Goal: Task Accomplishment & Management: Use online tool/utility

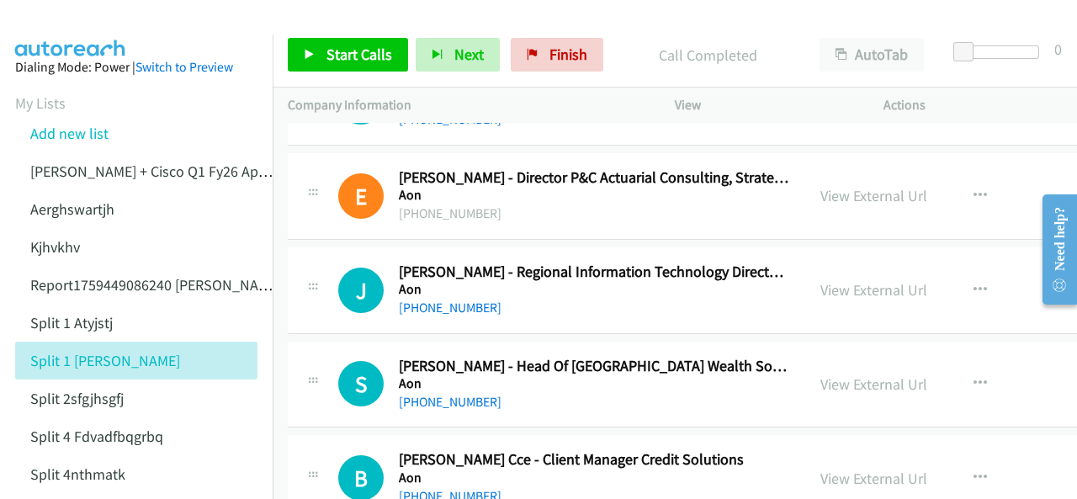
scroll to position [6309, 0]
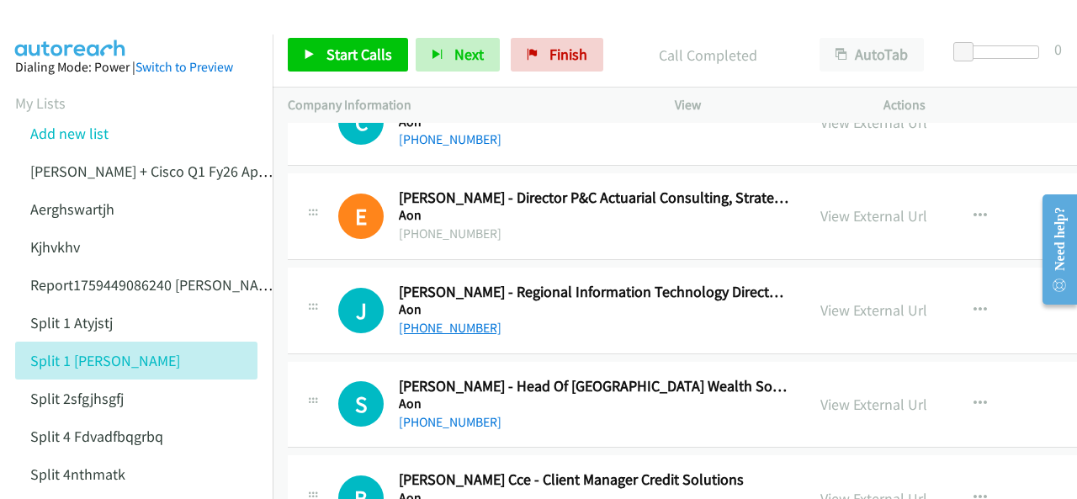
click at [436, 320] on link "[PHONE_NUMBER]" at bounding box center [450, 328] width 103 height 16
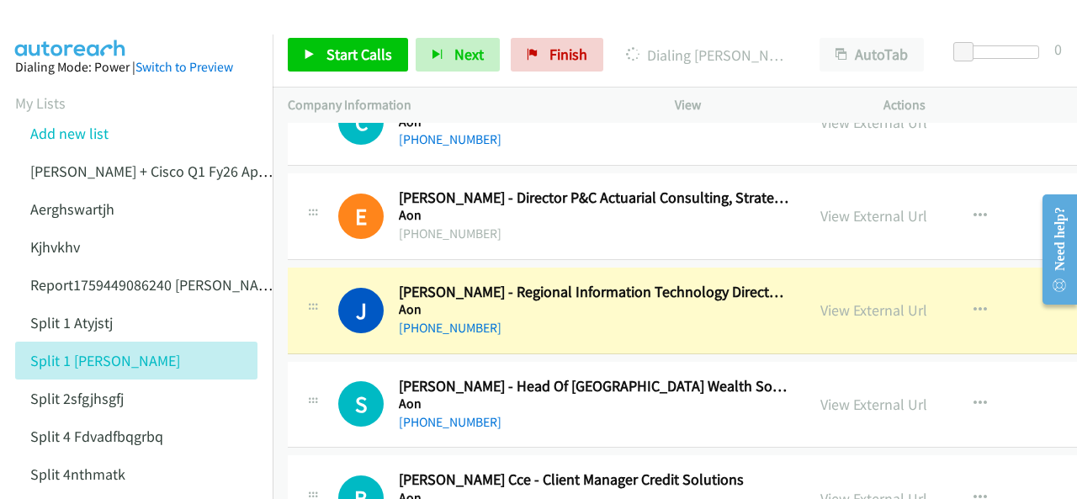
click at [56, 29] on img at bounding box center [71, 29] width 126 height 59
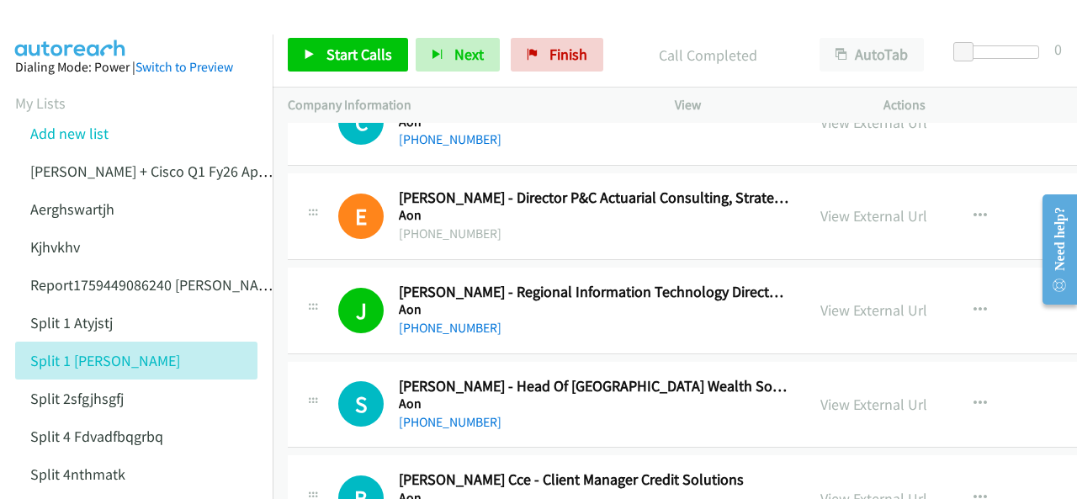
click at [62, 22] on img at bounding box center [71, 29] width 126 height 59
drag, startPoint x: 59, startPoint y: 40, endPoint x: 111, endPoint y: 40, distance: 52.2
click at [59, 40] on aside "Dialing Mode: Power | Switch to Preview My Lists Add new list [PERSON_NAME] + C…" at bounding box center [136, 405] width 273 height 743
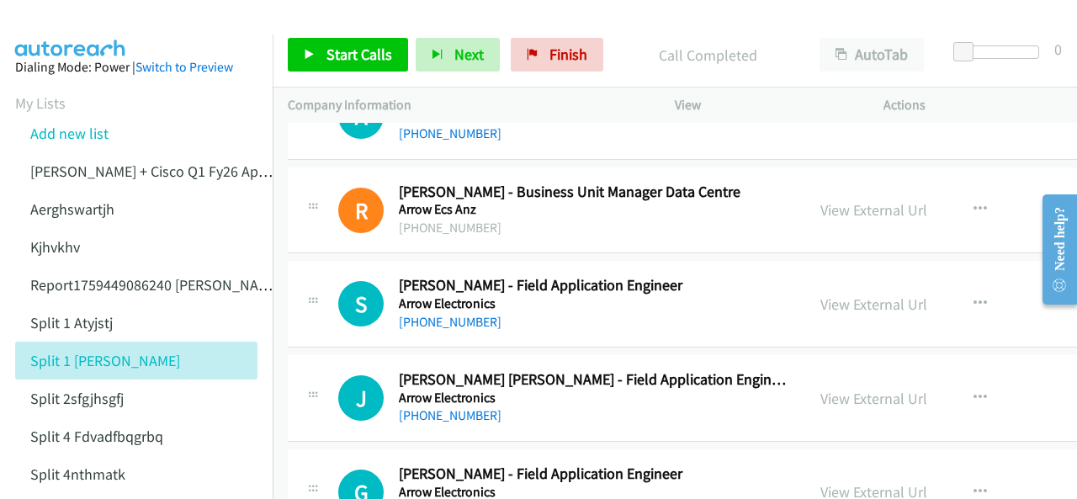
scroll to position [8496, 0]
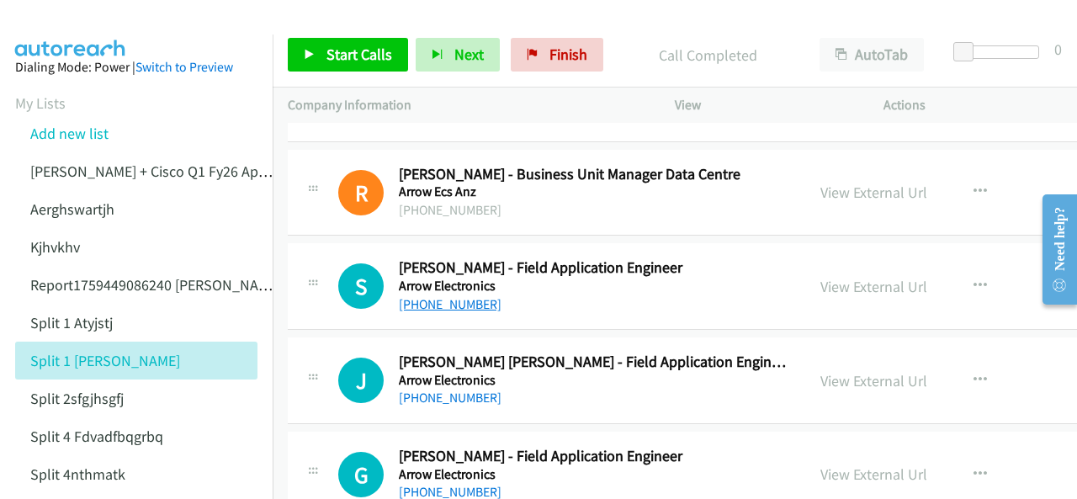
click at [451, 296] on link "[PHONE_NUMBER]" at bounding box center [450, 304] width 103 height 16
click at [81, 23] on img at bounding box center [71, 29] width 126 height 59
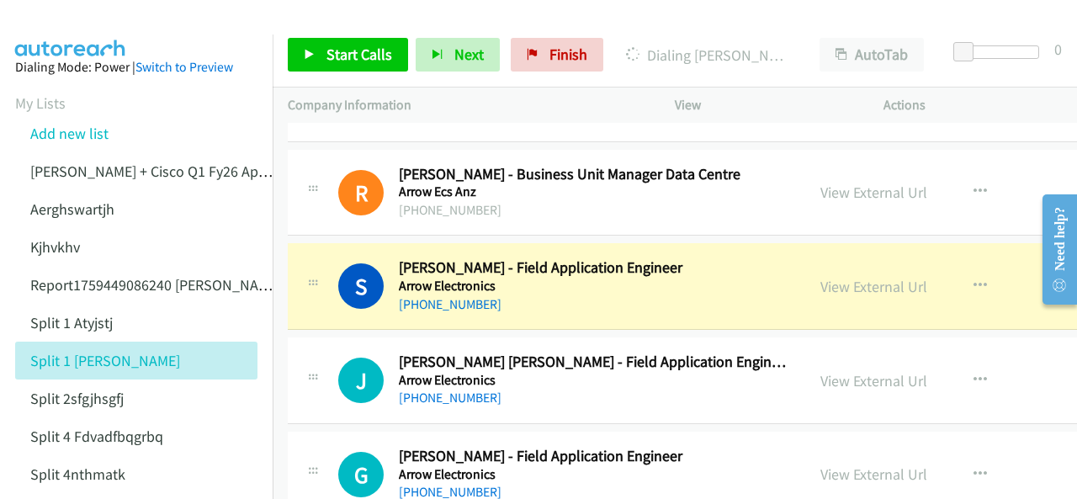
click at [56, 33] on img at bounding box center [71, 29] width 126 height 59
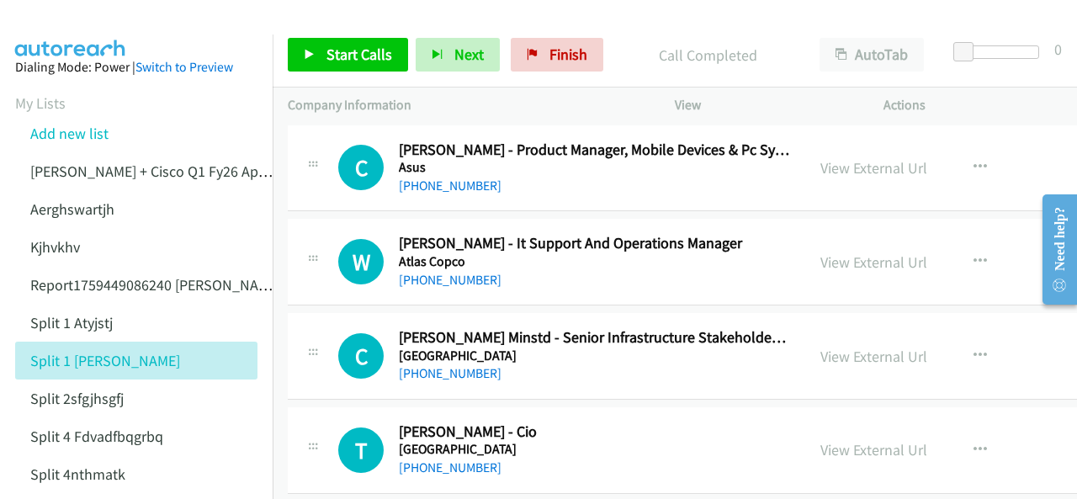
scroll to position [9169, 0]
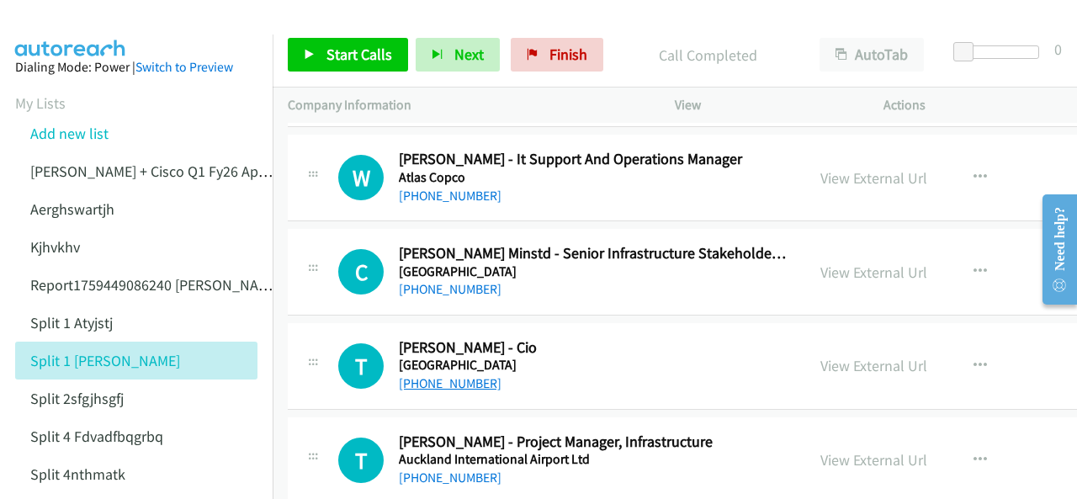
click at [449, 375] on link "[PHONE_NUMBER]" at bounding box center [450, 383] width 103 height 16
click at [61, 27] on img at bounding box center [71, 29] width 126 height 59
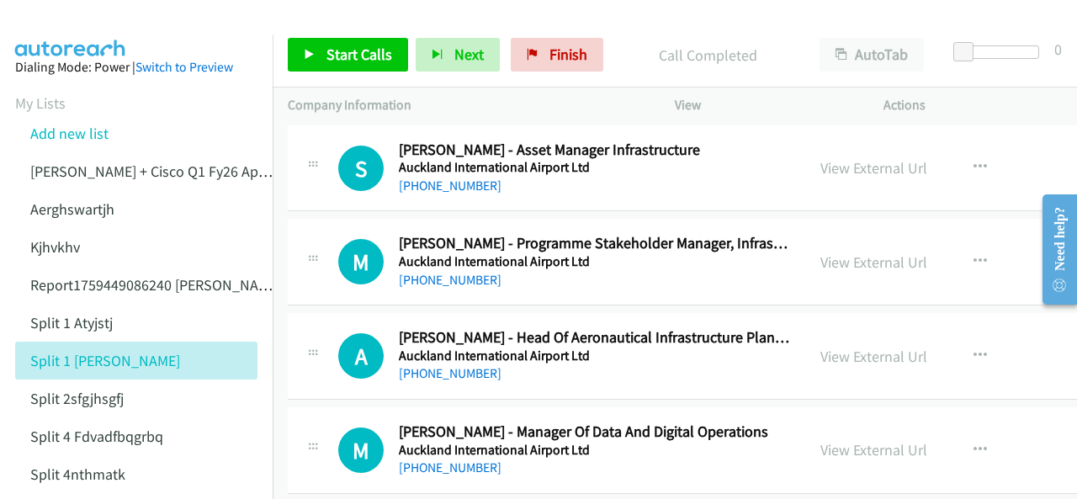
scroll to position [10094, 0]
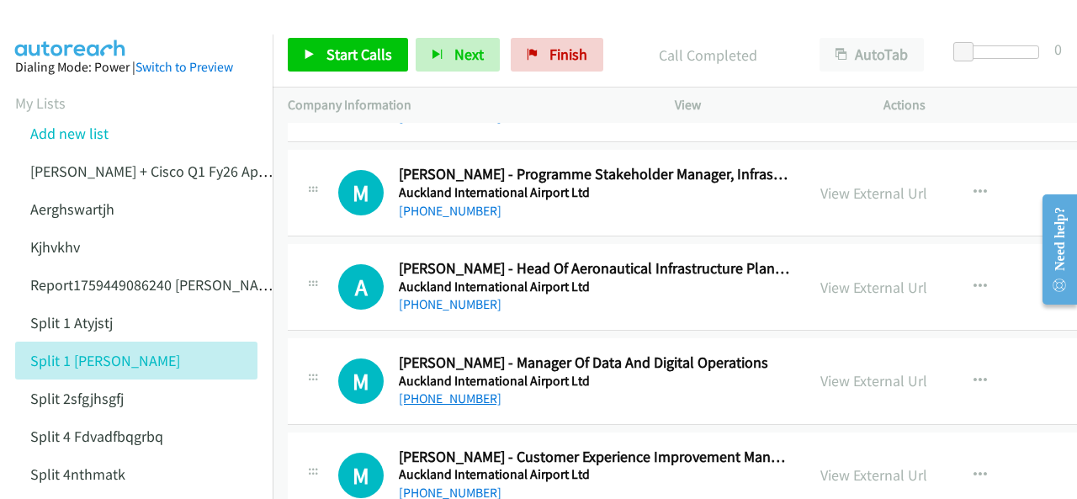
click at [448, 390] on link "[PHONE_NUMBER]" at bounding box center [450, 398] width 103 height 16
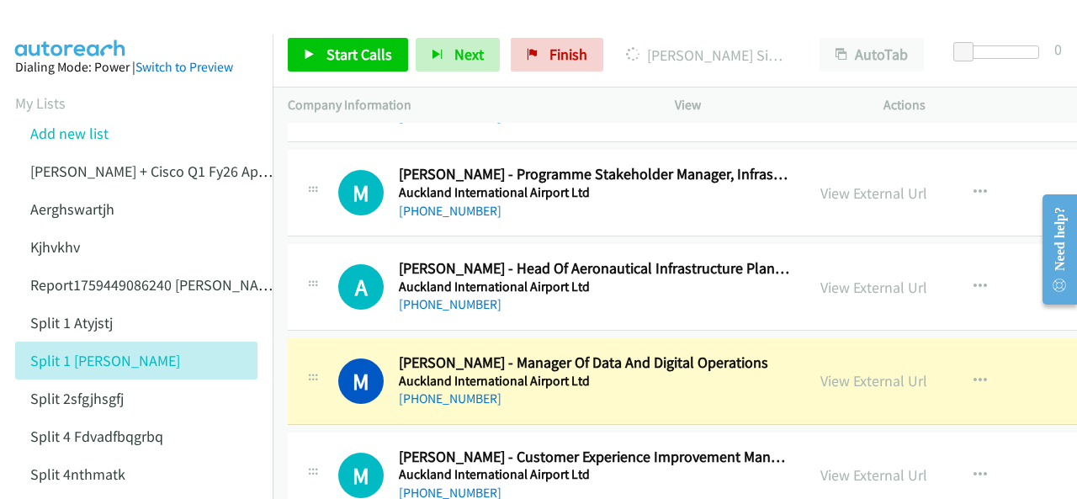
click at [70, 15] on img at bounding box center [71, 29] width 126 height 59
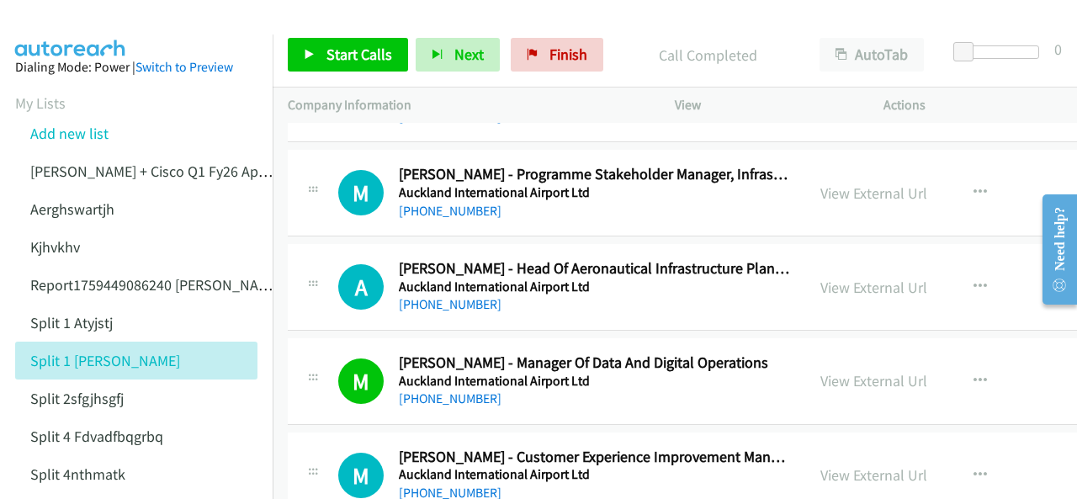
click at [75, 28] on img at bounding box center [71, 29] width 126 height 59
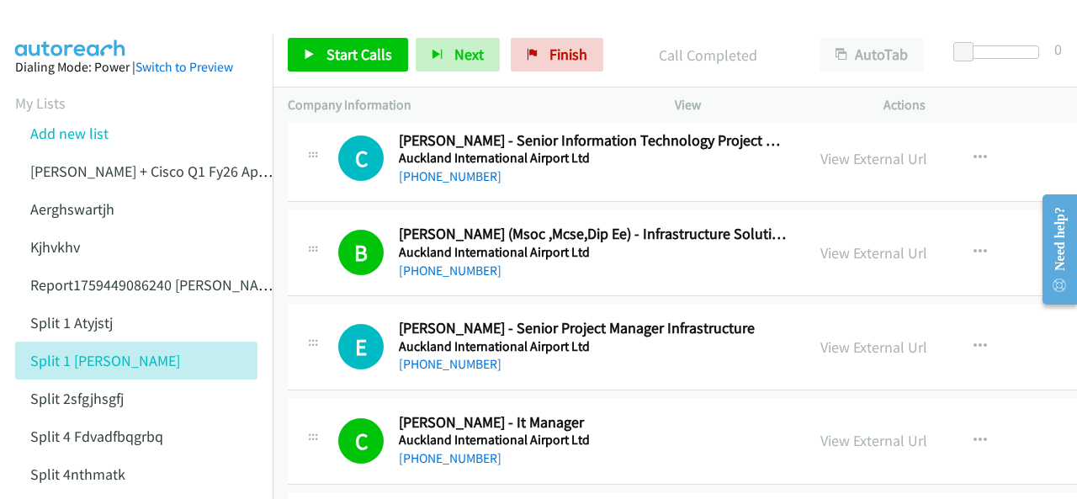
scroll to position [10683, 0]
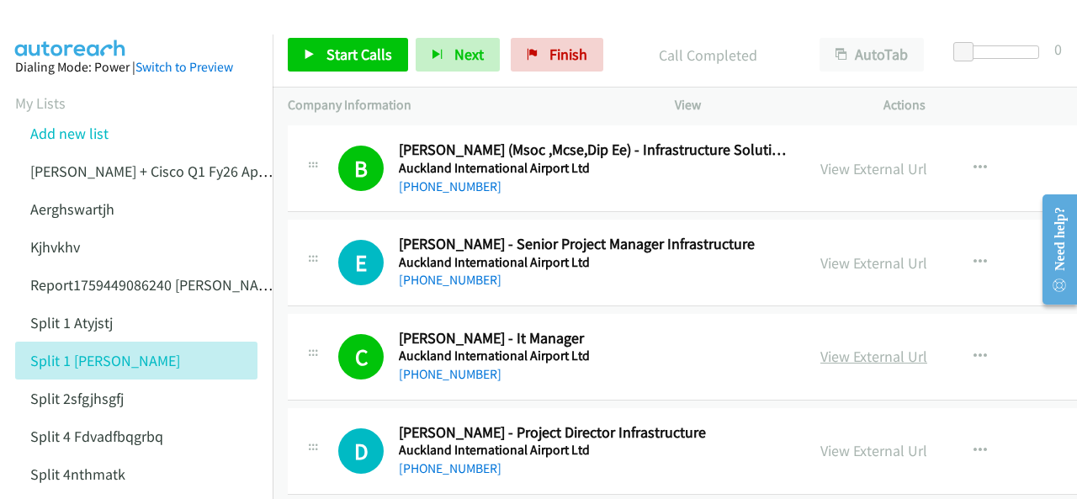
click at [839, 347] on link "View External Url" at bounding box center [873, 356] width 107 height 19
